Goal: Contribute content

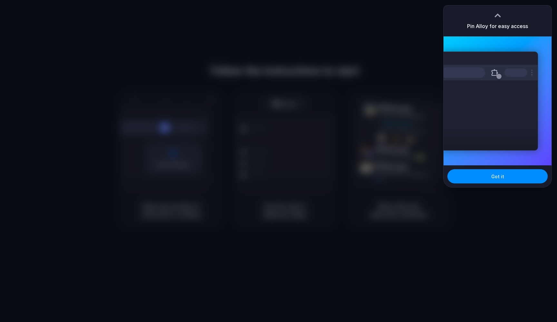
click at [515, 46] on div "Extensions Alloy · AI Prototyping for..." at bounding box center [497, 100] width 108 height 129
click at [503, 180] on button "Got it" at bounding box center [497, 176] width 100 height 14
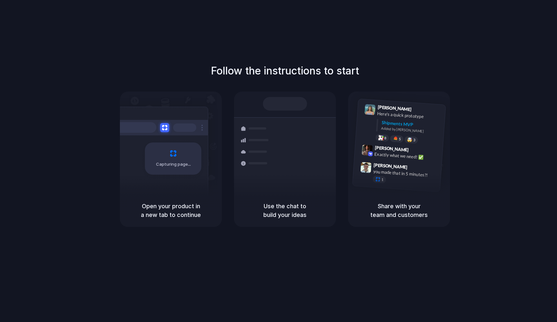
click at [506, 95] on div "Follow the instructions to start Capturing page Open your product in a new tab …" at bounding box center [284, 145] width 557 height 164
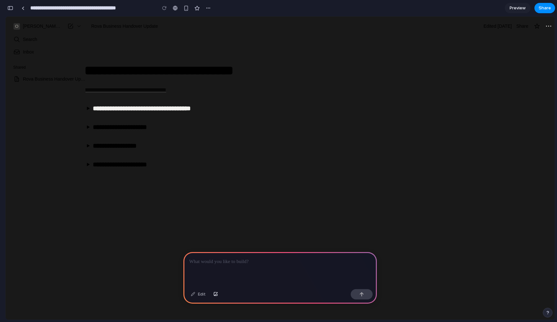
click at [297, 270] on div at bounding box center [279, 269] width 193 height 34
